Goal: Information Seeking & Learning: Learn about a topic

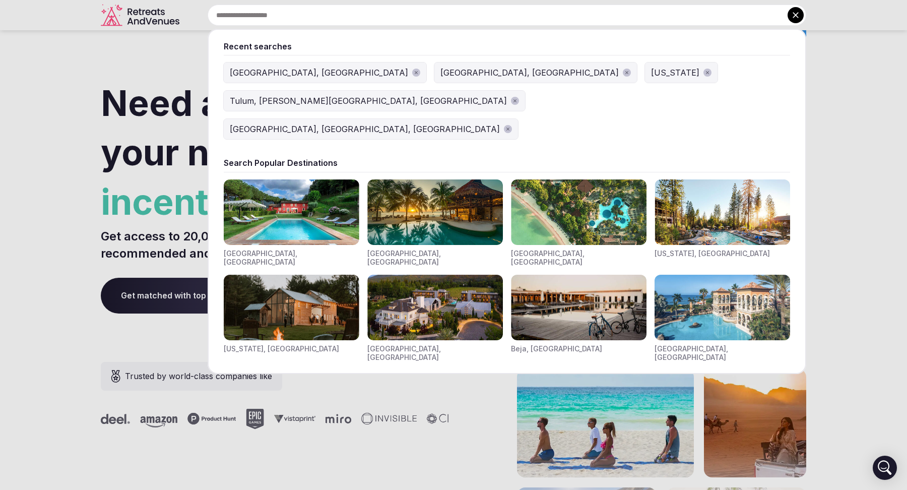
click at [373, 14] on input "text" at bounding box center [507, 15] width 599 height 21
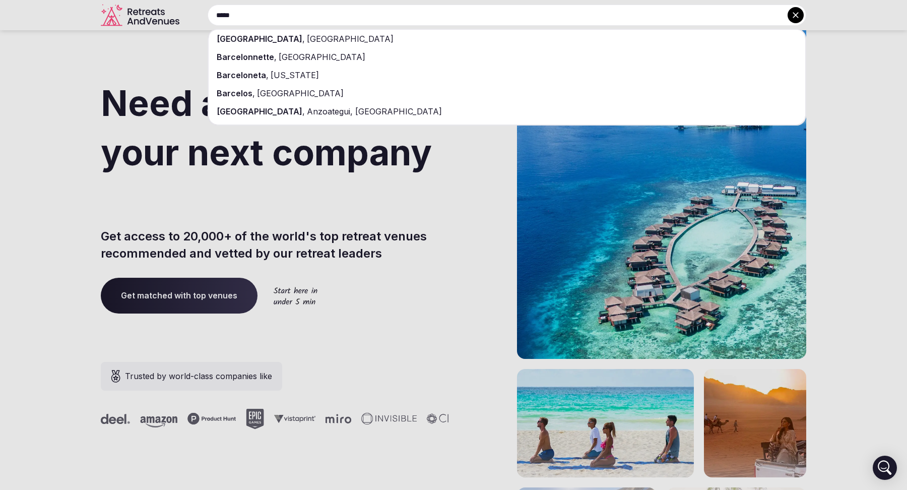
type input "*****"
click at [359, 37] on div "[GEOGRAPHIC_DATA] , [GEOGRAPHIC_DATA]" at bounding box center [507, 39] width 597 height 18
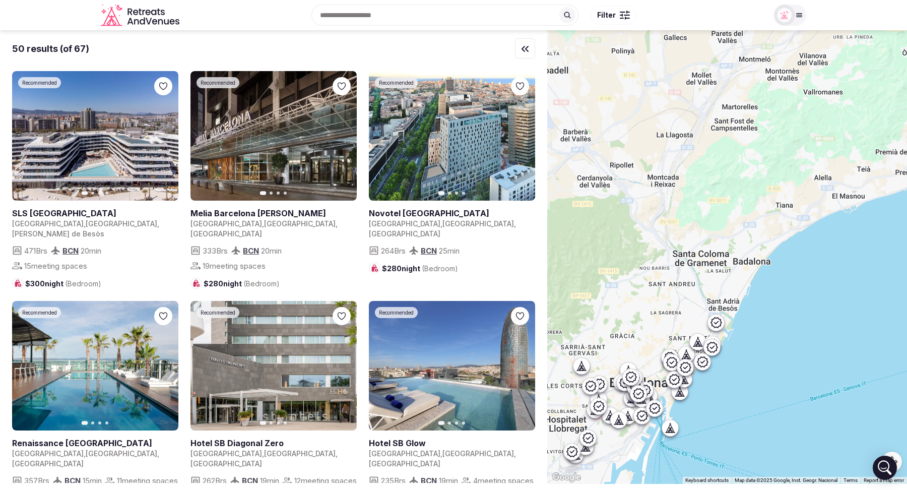
drag, startPoint x: 804, startPoint y: 146, endPoint x: 668, endPoint y: 267, distance: 182.5
click at [668, 267] on div at bounding box center [727, 257] width 360 height 454
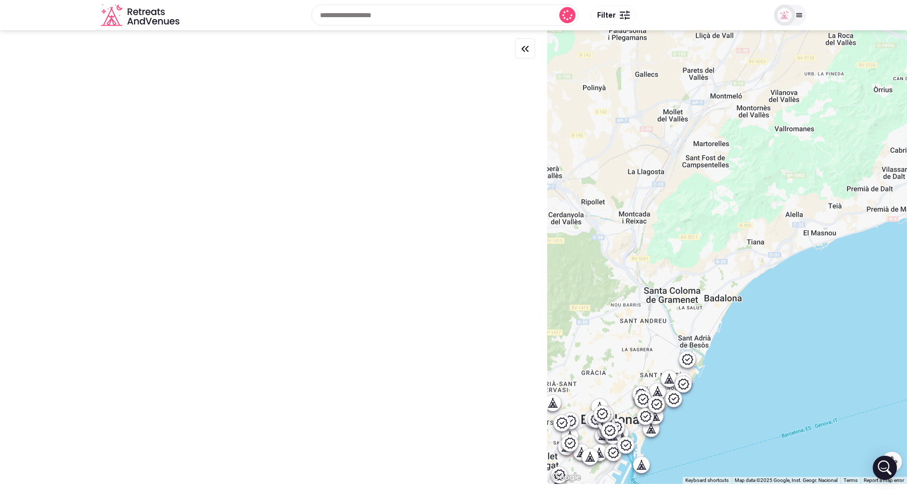
drag, startPoint x: 737, startPoint y: 223, endPoint x: 718, endPoint y: 250, distance: 32.8
click at [718, 250] on div at bounding box center [727, 257] width 360 height 454
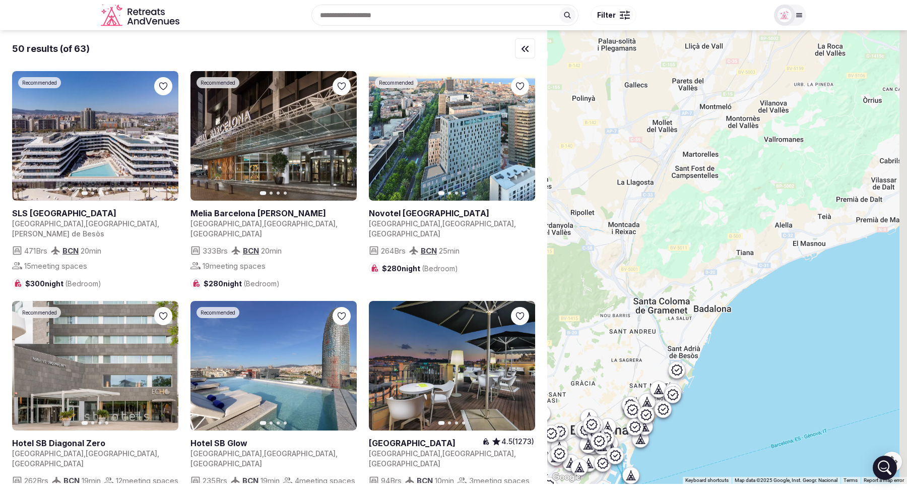
drag, startPoint x: 778, startPoint y: 204, endPoint x: 756, endPoint y: 222, distance: 29.4
click at [756, 222] on div at bounding box center [727, 257] width 360 height 454
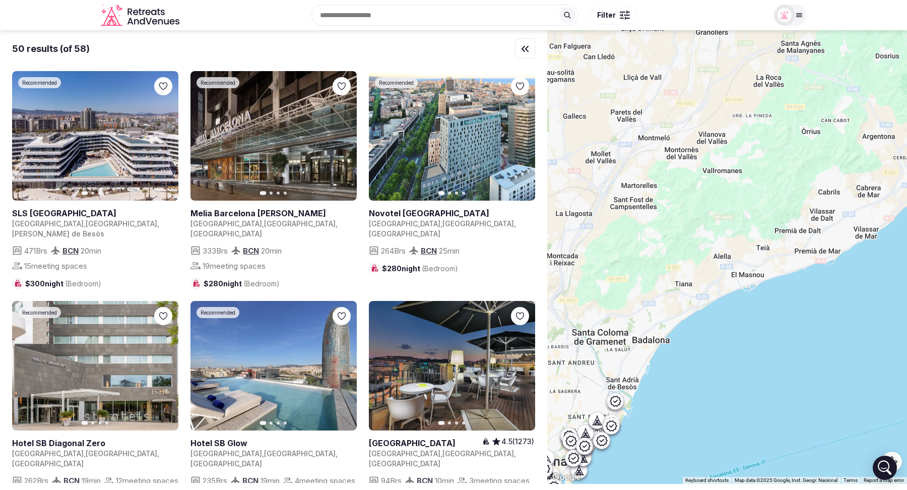
drag, startPoint x: 781, startPoint y: 207, endPoint x: 716, endPoint y: 234, distance: 70.5
click at [716, 234] on div at bounding box center [727, 257] width 360 height 454
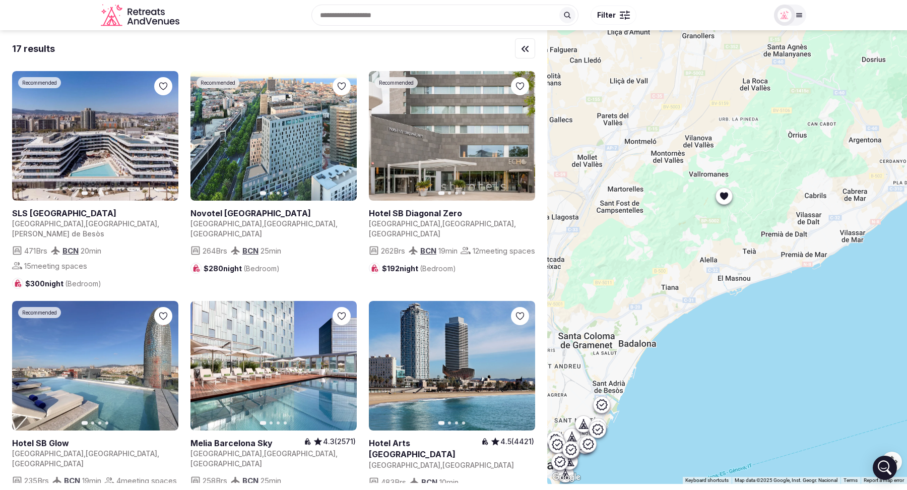
click at [725, 200] on icon at bounding box center [724, 196] width 10 height 10
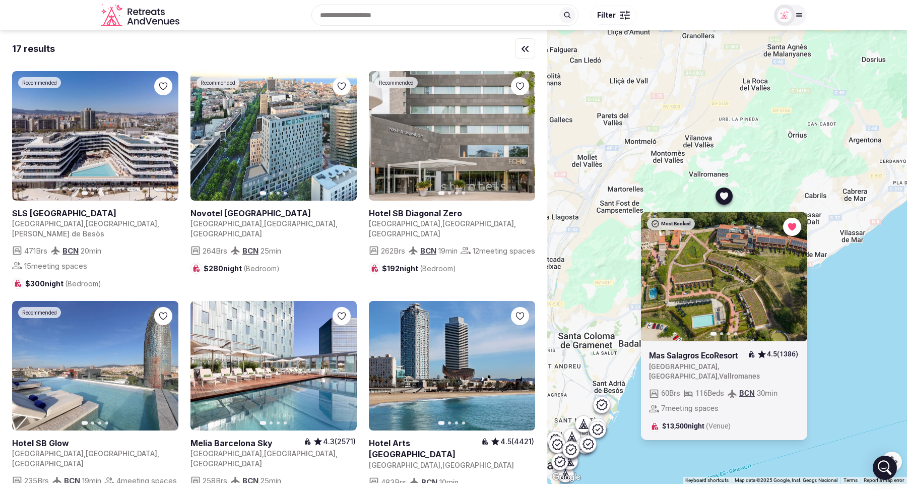
click at [795, 276] on icon "button" at bounding box center [794, 276] width 4 height 7
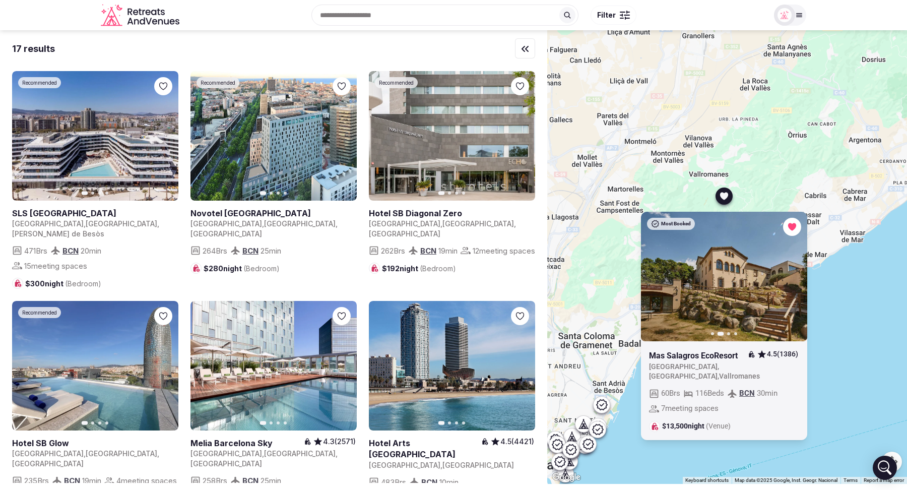
click at [699, 354] on link at bounding box center [698, 355] width 99 height 11
click at [793, 272] on button "Next slide" at bounding box center [793, 277] width 16 height 16
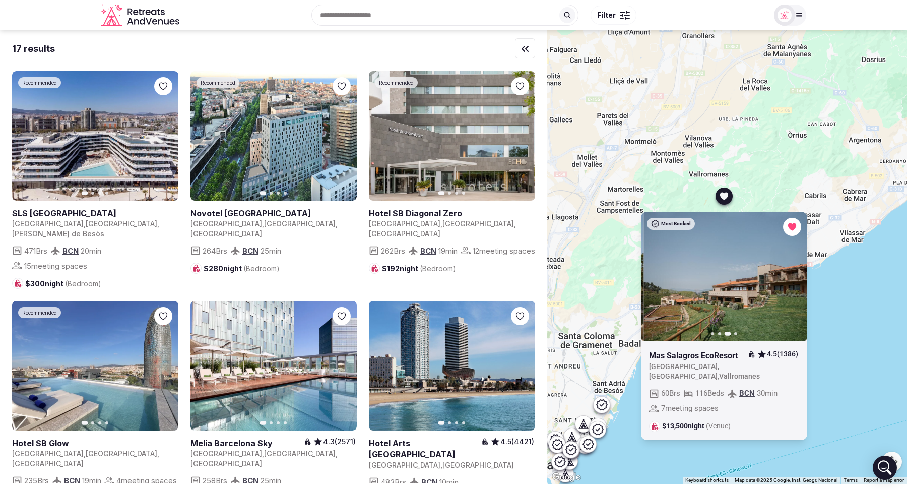
click at [793, 272] on button "Next slide" at bounding box center [793, 277] width 16 height 16
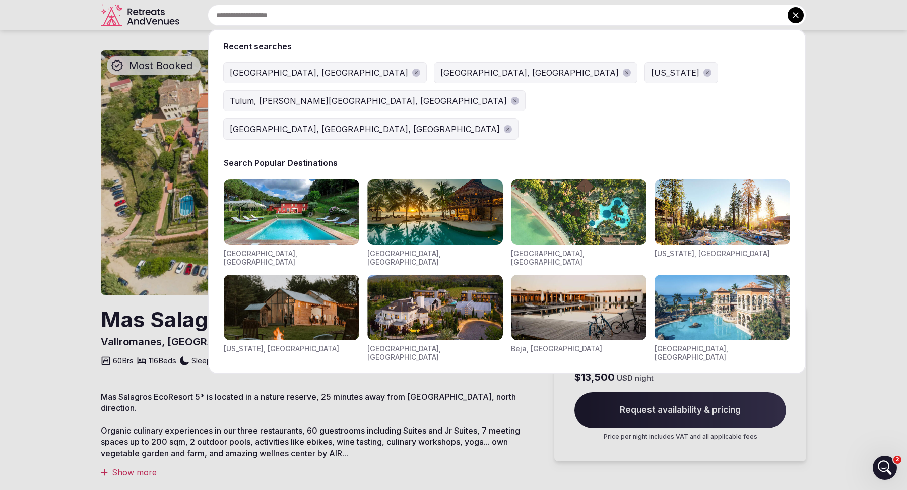
click at [374, 14] on input "text" at bounding box center [507, 15] width 599 height 21
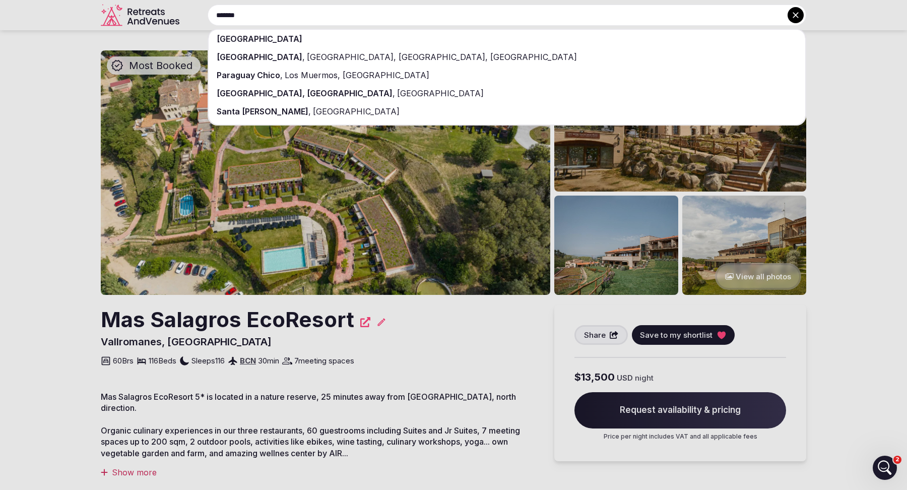
type input "*******"
click at [342, 38] on div "Paraguay" at bounding box center [507, 39] width 597 height 18
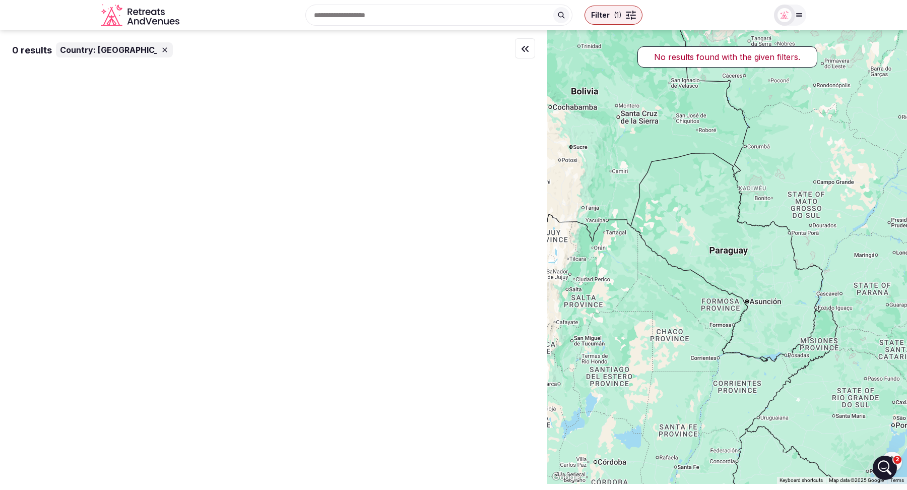
click at [361, 22] on input "text" at bounding box center [438, 15] width 267 height 21
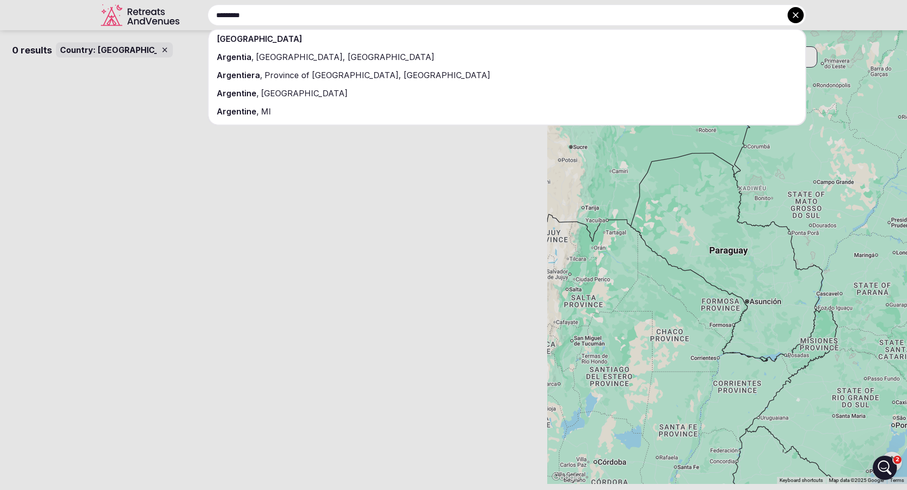
type input "*********"
click at [338, 45] on div "Argentina" at bounding box center [507, 39] width 597 height 18
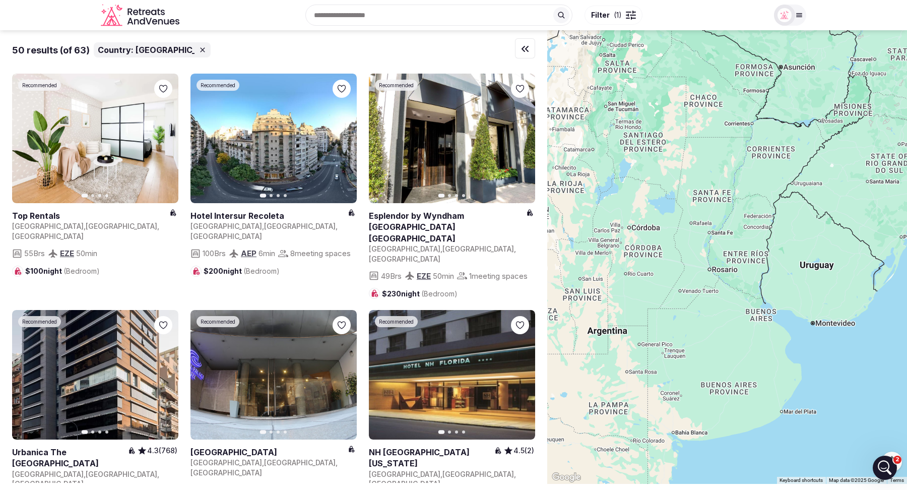
drag, startPoint x: 782, startPoint y: 306, endPoint x: 711, endPoint y: 273, distance: 78.3
click at [711, 273] on div at bounding box center [727, 257] width 360 height 454
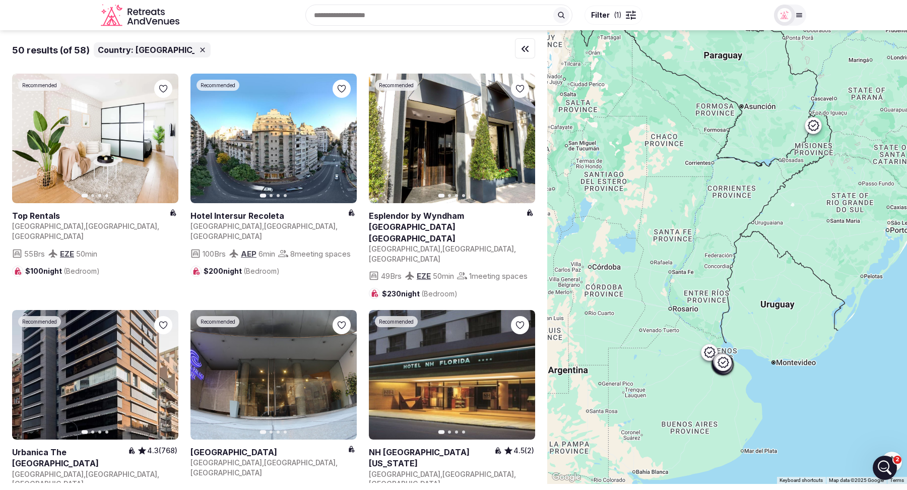
drag, startPoint x: 827, startPoint y: 145, endPoint x: 804, endPoint y: 198, distance: 57.6
click at [804, 198] on div at bounding box center [727, 257] width 360 height 454
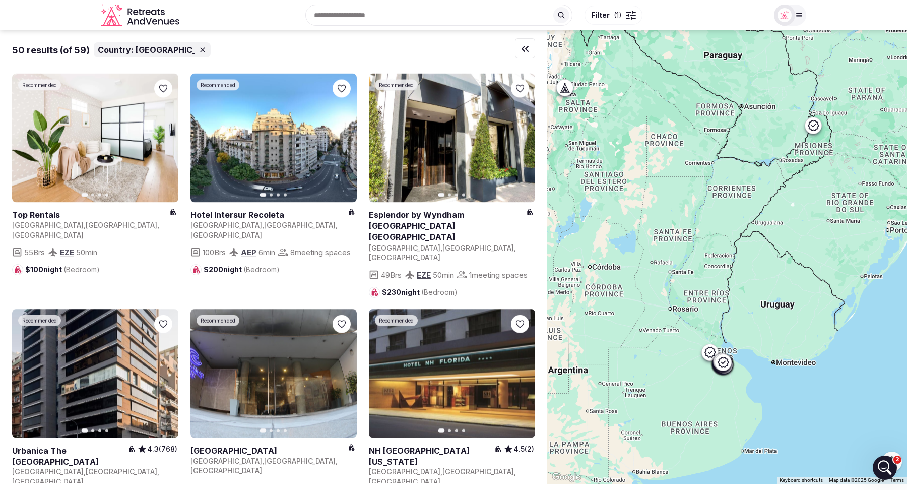
click at [814, 128] on icon at bounding box center [813, 125] width 12 height 12
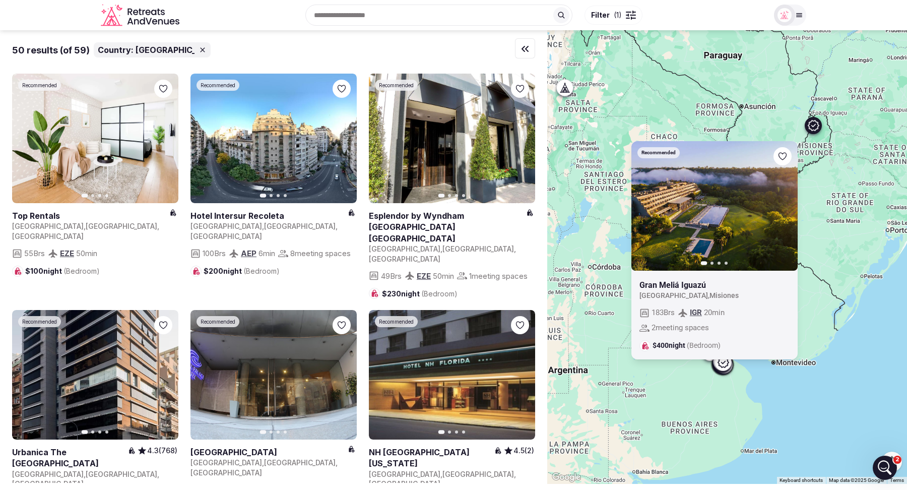
click at [782, 207] on icon "button" at bounding box center [784, 206] width 8 height 8
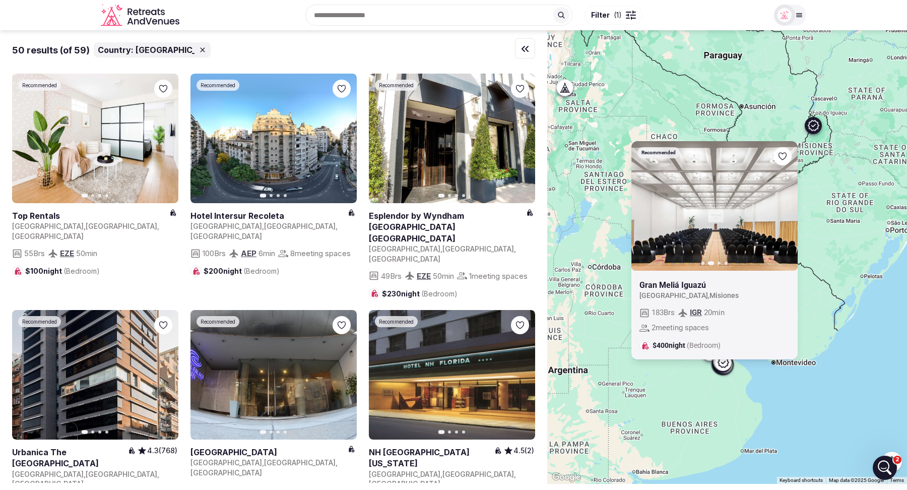
click at [782, 207] on icon "button" at bounding box center [784, 206] width 8 height 8
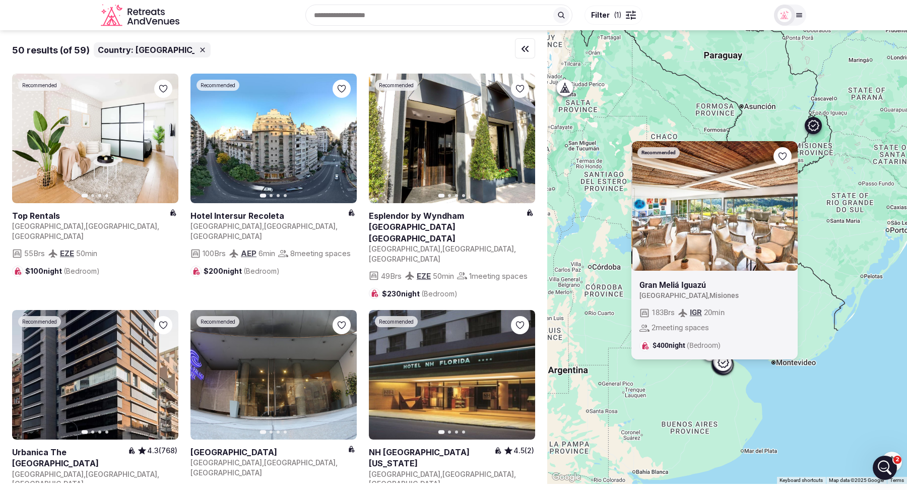
click at [782, 207] on icon "button" at bounding box center [784, 206] width 8 height 8
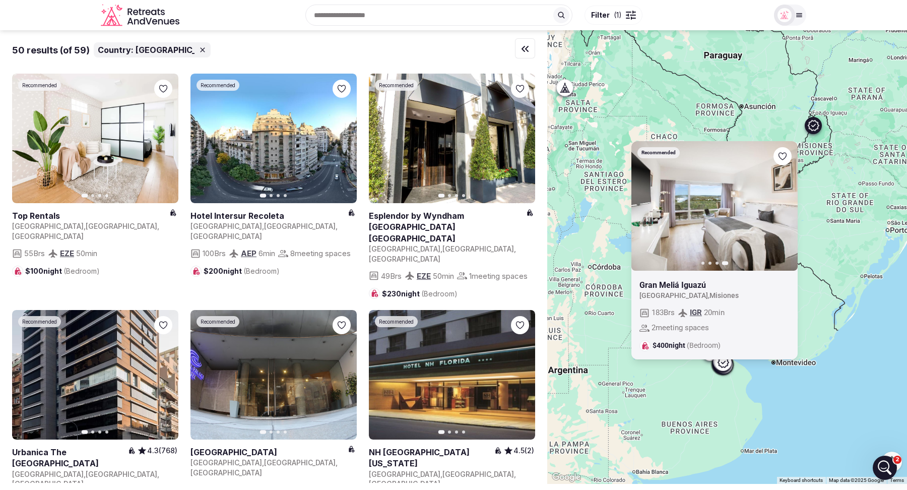
click at [644, 206] on icon "button" at bounding box center [645, 205] width 4 height 7
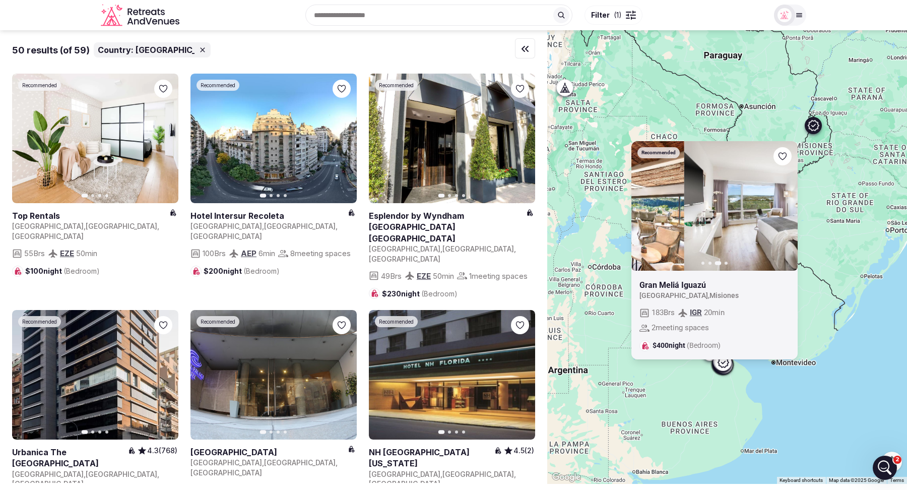
click at [644, 206] on icon "button" at bounding box center [645, 205] width 4 height 7
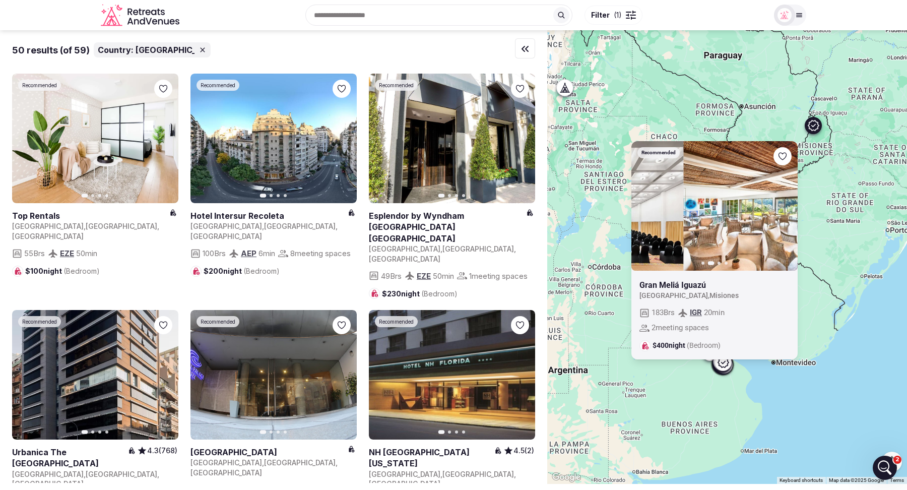
click at [644, 206] on icon "button" at bounding box center [645, 205] width 4 height 7
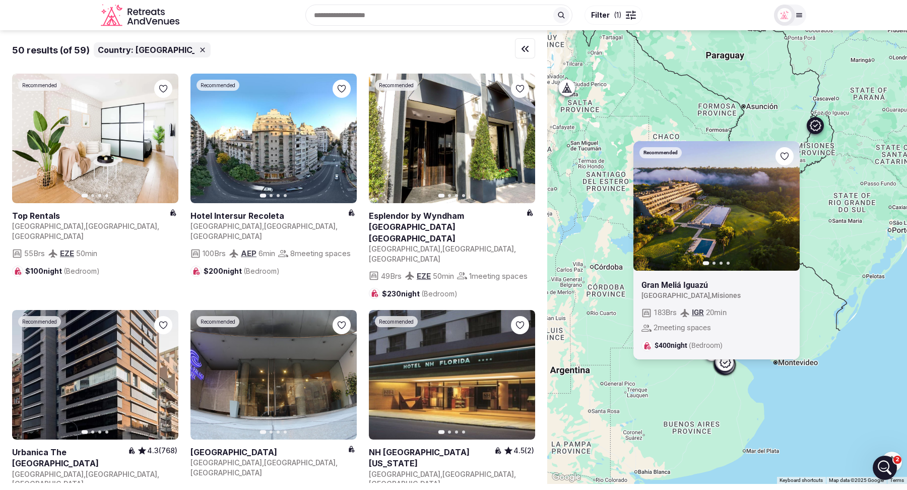
drag, startPoint x: 834, startPoint y: 209, endPoint x: 840, endPoint y: 229, distance: 21.0
click at [840, 229] on div "Recommended Previous slide Next slide Gran Meliá Iguazú Argentina , Misiones 18…" at bounding box center [727, 257] width 360 height 454
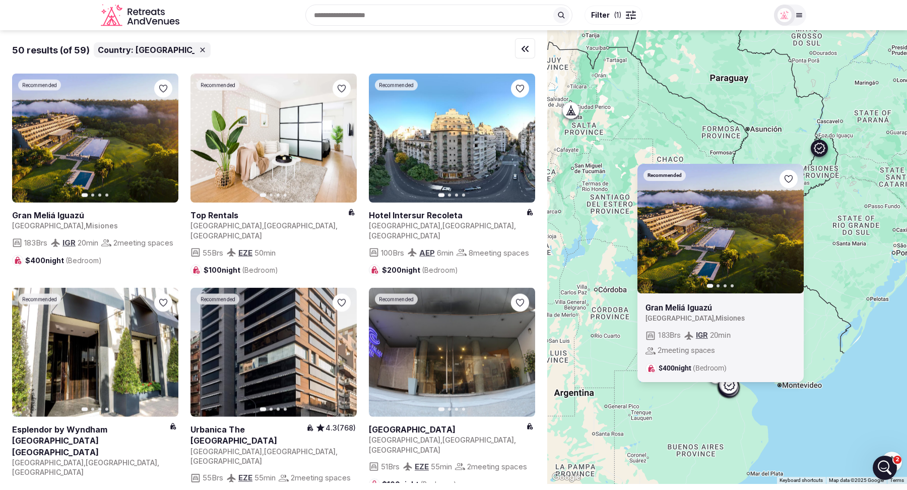
click at [836, 225] on div "Recommended Previous slide Next slide Gran Meliá Iguazú Argentina , Misiones 18…" at bounding box center [727, 257] width 360 height 454
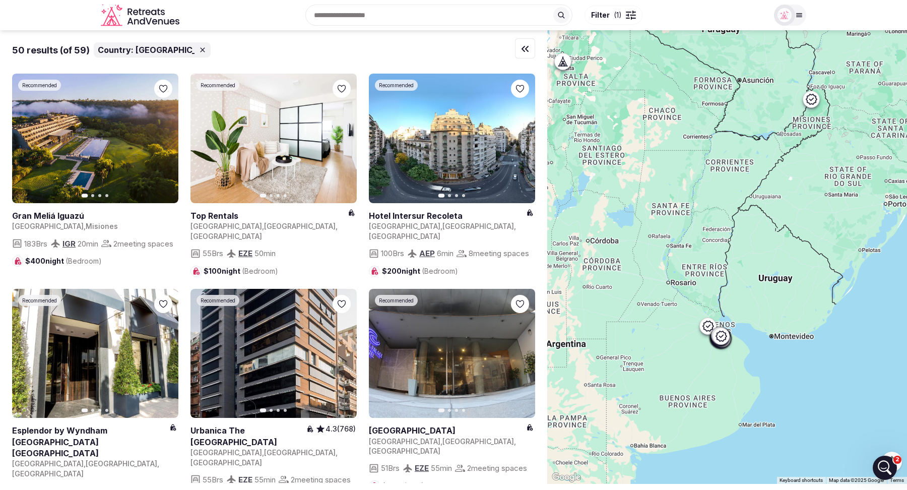
drag, startPoint x: 766, startPoint y: 320, endPoint x: 756, endPoint y: 254, distance: 66.2
click at [756, 255] on div at bounding box center [727, 257] width 360 height 454
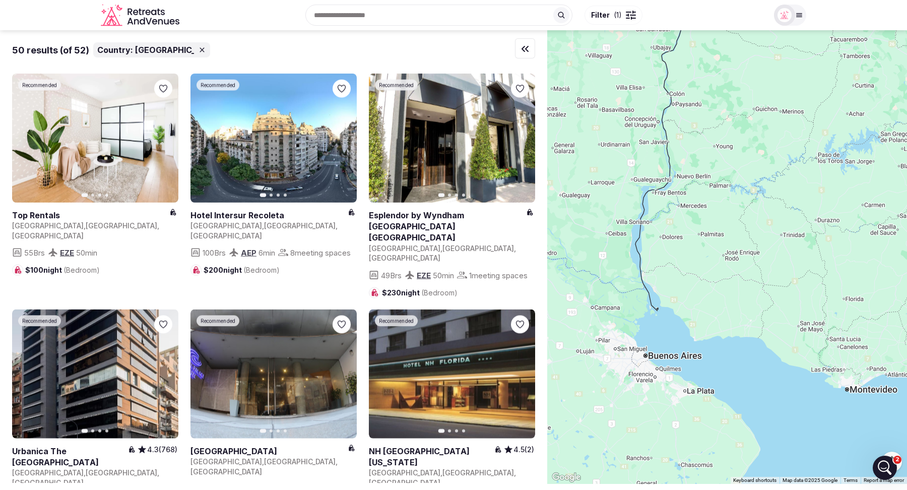
drag, startPoint x: 730, startPoint y: 305, endPoint x: 763, endPoint y: 170, distance: 138.6
click at [763, 170] on div at bounding box center [727, 257] width 360 height 454
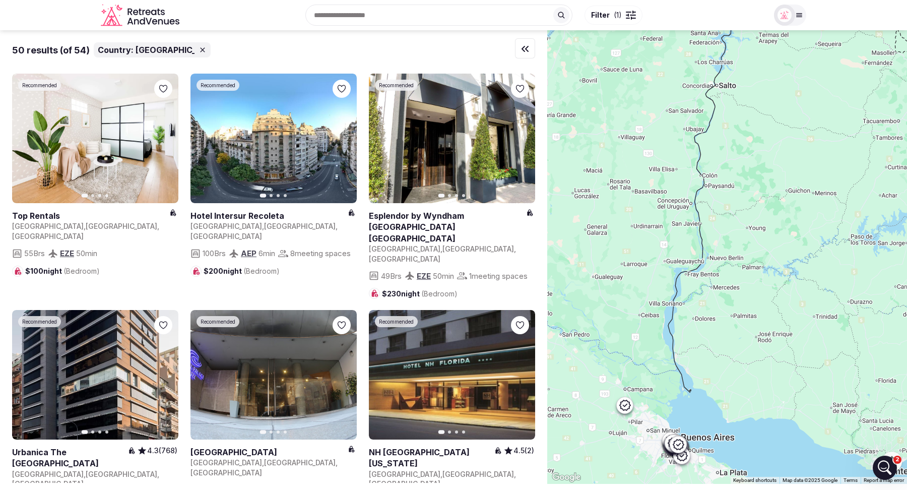
drag, startPoint x: 658, startPoint y: 270, endPoint x: 691, endPoint y: 357, distance: 93.3
click at [691, 357] on div at bounding box center [727, 257] width 360 height 454
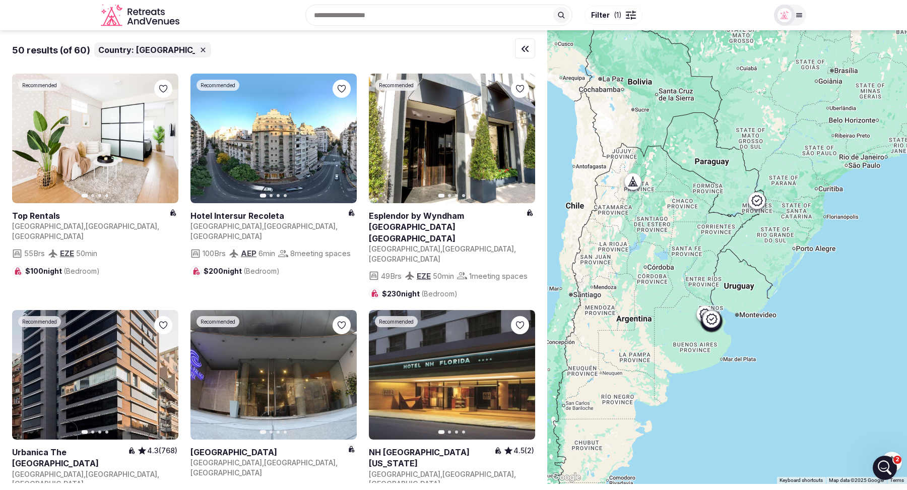
drag, startPoint x: 639, startPoint y: 170, endPoint x: 710, endPoint y: 239, distance: 99.8
click at [710, 239] on div at bounding box center [727, 257] width 360 height 454
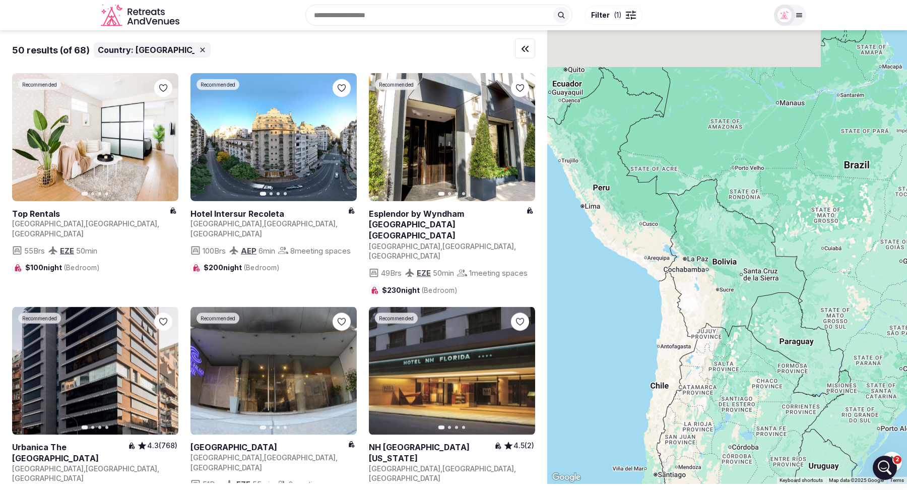
drag, startPoint x: 672, startPoint y: 106, endPoint x: 752, endPoint y: 283, distance: 194.2
click at [752, 283] on div at bounding box center [727, 257] width 360 height 454
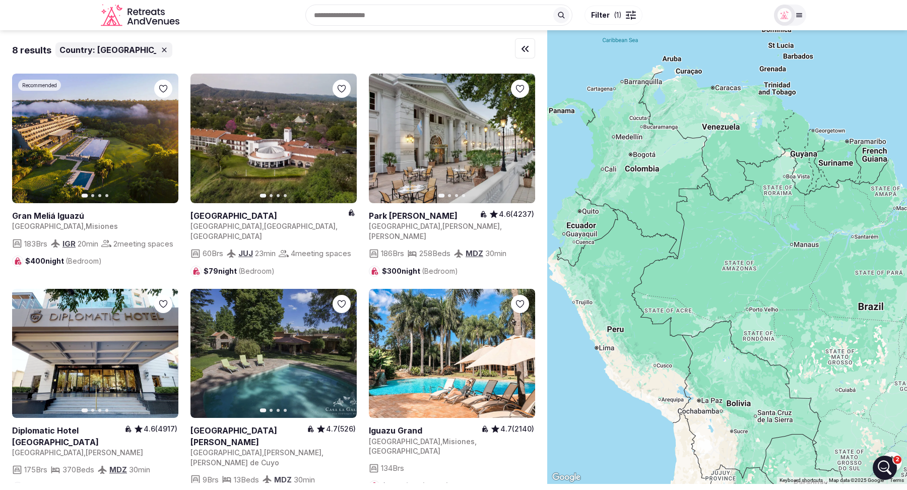
drag, startPoint x: 692, startPoint y: 155, endPoint x: 708, endPoint y: 298, distance: 143.5
click at [708, 298] on div at bounding box center [727, 257] width 360 height 454
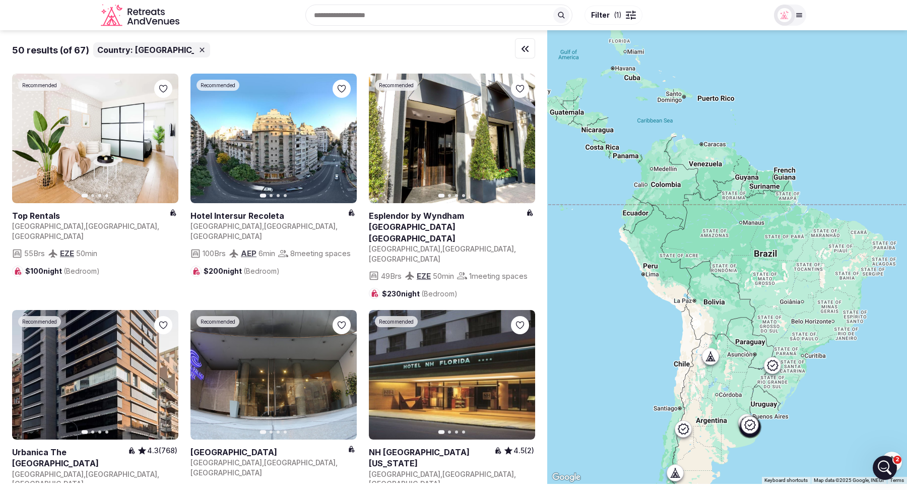
click at [175, 51] on div "Country: Argentina" at bounding box center [151, 49] width 117 height 15
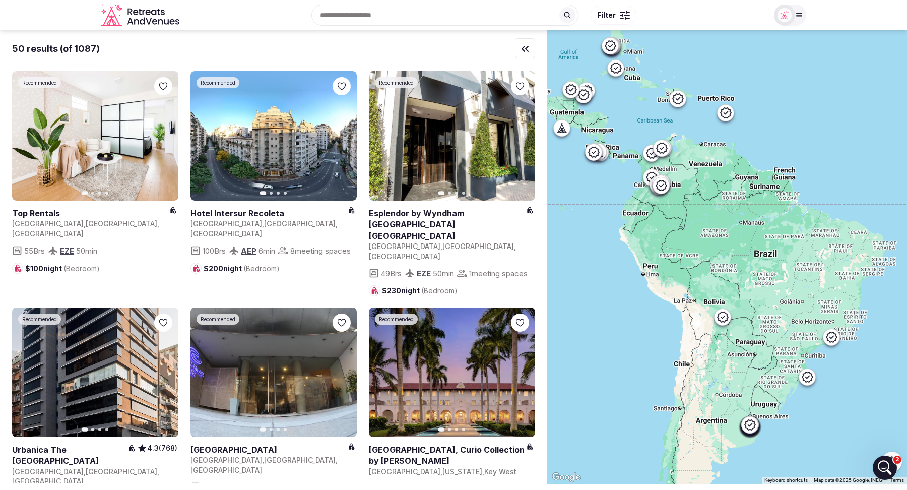
click at [793, 20] on div at bounding box center [784, 15] width 21 height 21
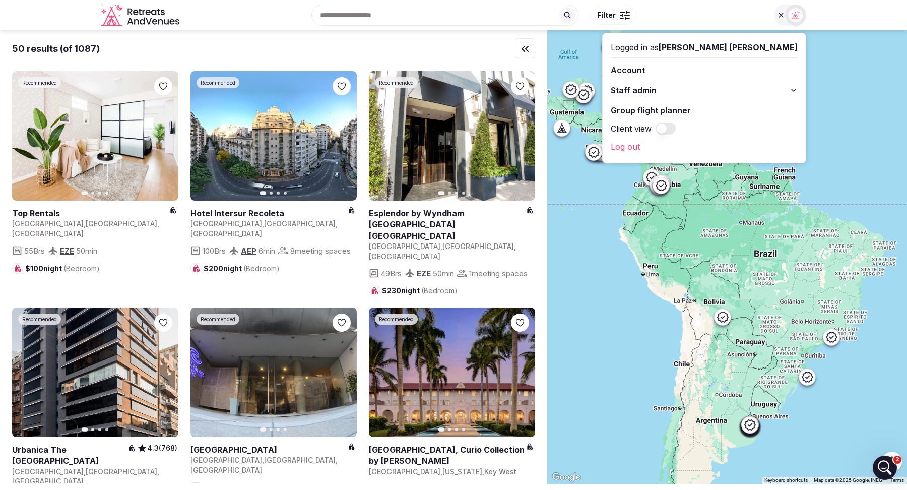
click at [794, 92] on icon at bounding box center [794, 90] width 8 height 8
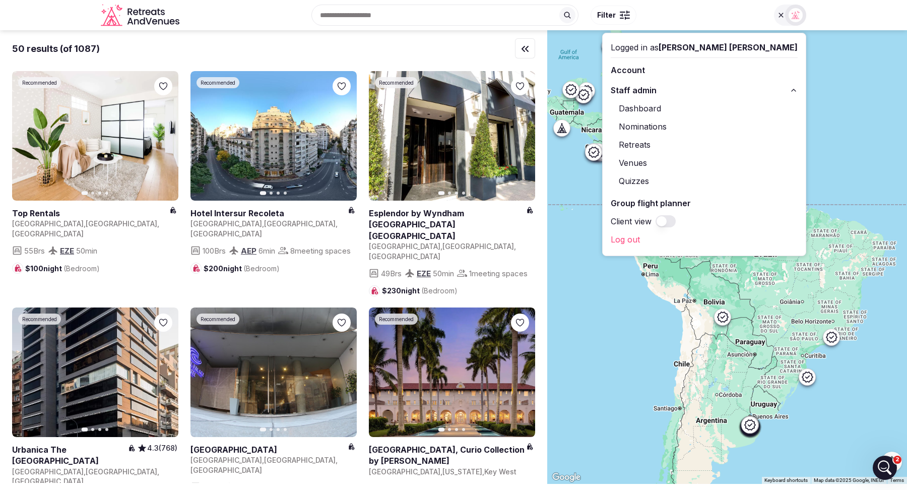
click at [794, 92] on icon at bounding box center [794, 90] width 8 height 8
